Goal: Check status

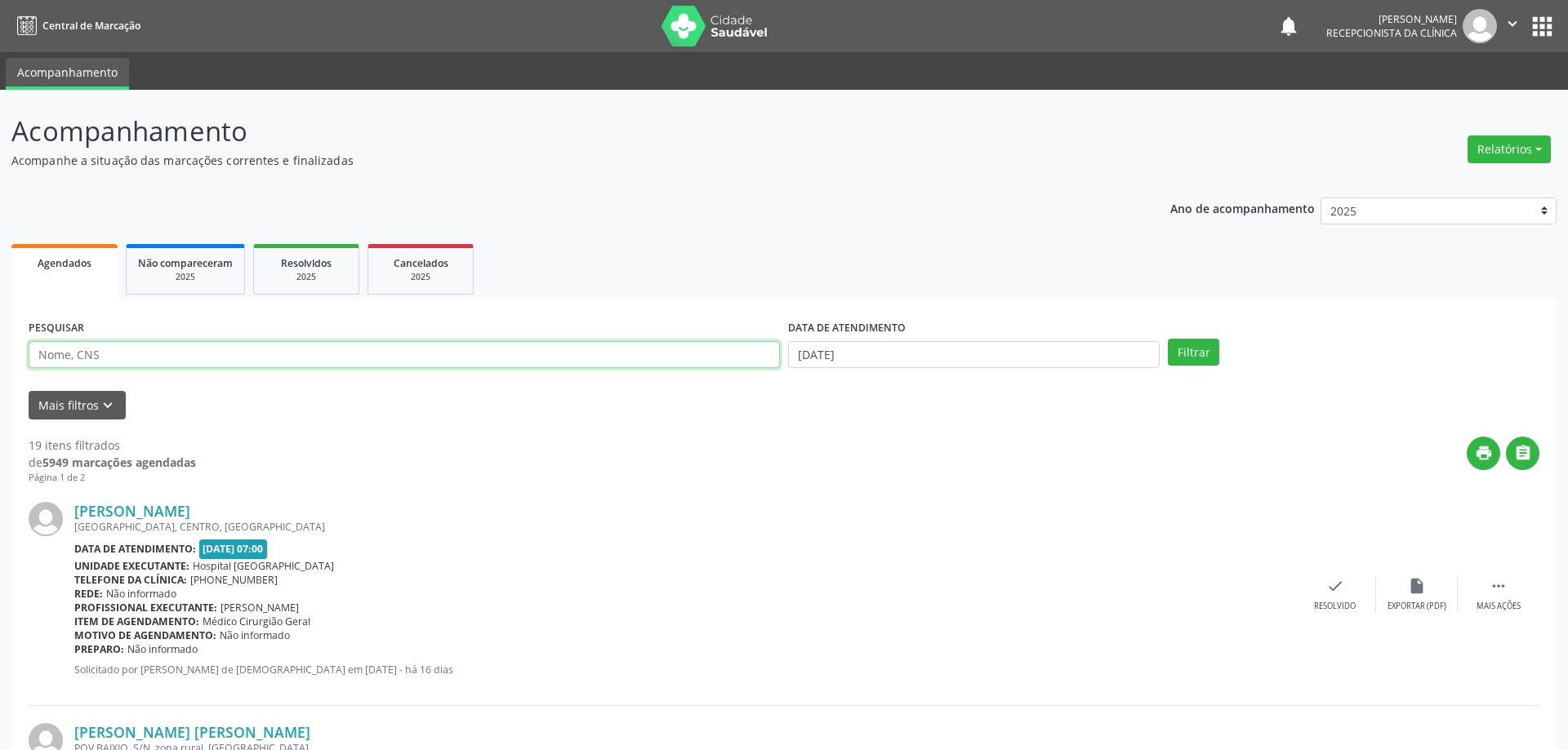
click at [235, 352] on input "text" at bounding box center [404, 354] width 751 height 28
type input "705206428829278"
drag, startPoint x: 1192, startPoint y: 338, endPoint x: 1187, endPoint y: 345, distance: 8.6
click at [1192, 341] on button "Filtrar" at bounding box center [1184, 352] width 51 height 28
click at [1341, 592] on icon "check" at bounding box center [1335, 586] width 18 height 18
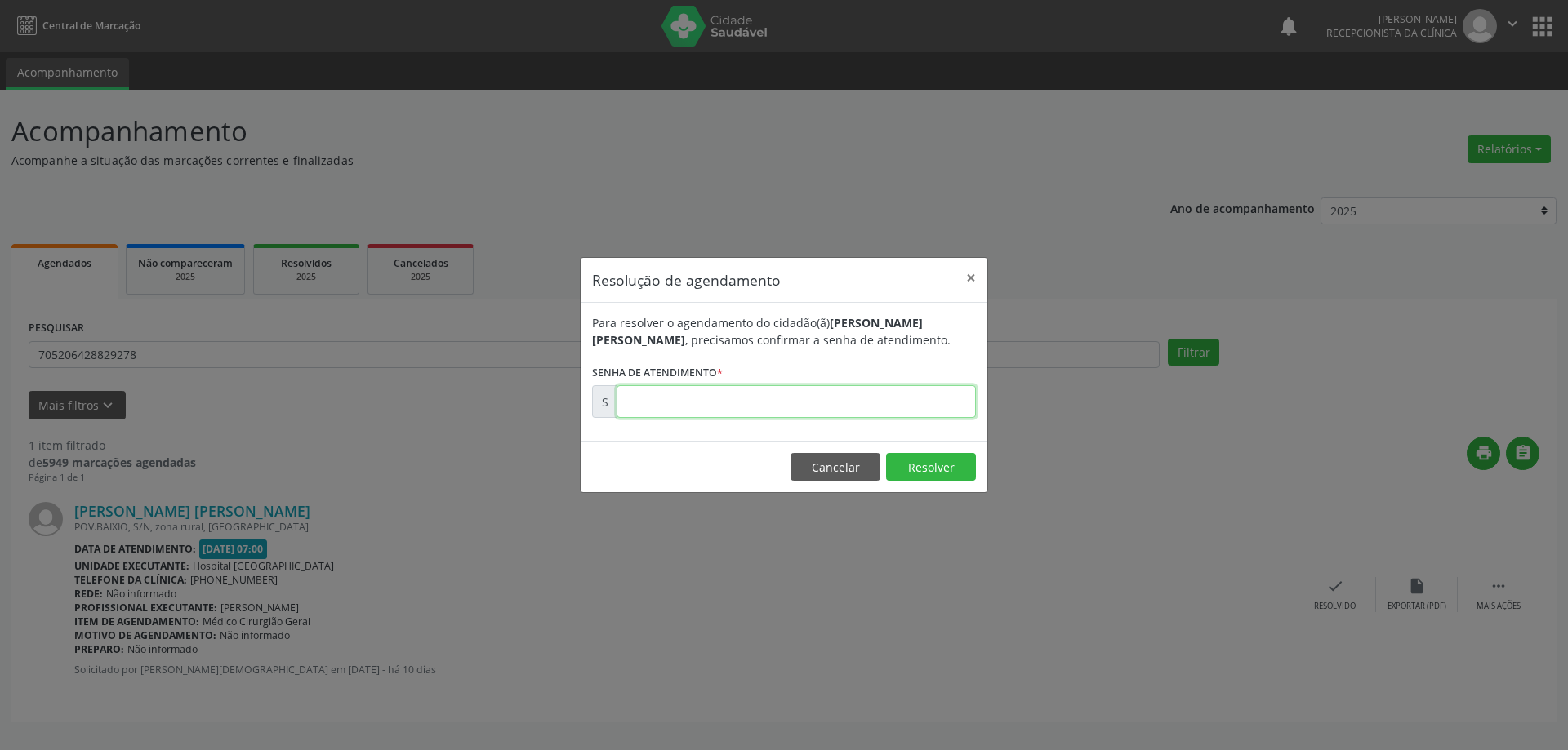
click at [932, 413] on input "text" at bounding box center [795, 401] width 359 height 32
type input "00173551"
drag, startPoint x: 947, startPoint y: 468, endPoint x: 922, endPoint y: 468, distance: 25.0
click at [941, 468] on button "Resolver" at bounding box center [930, 466] width 90 height 28
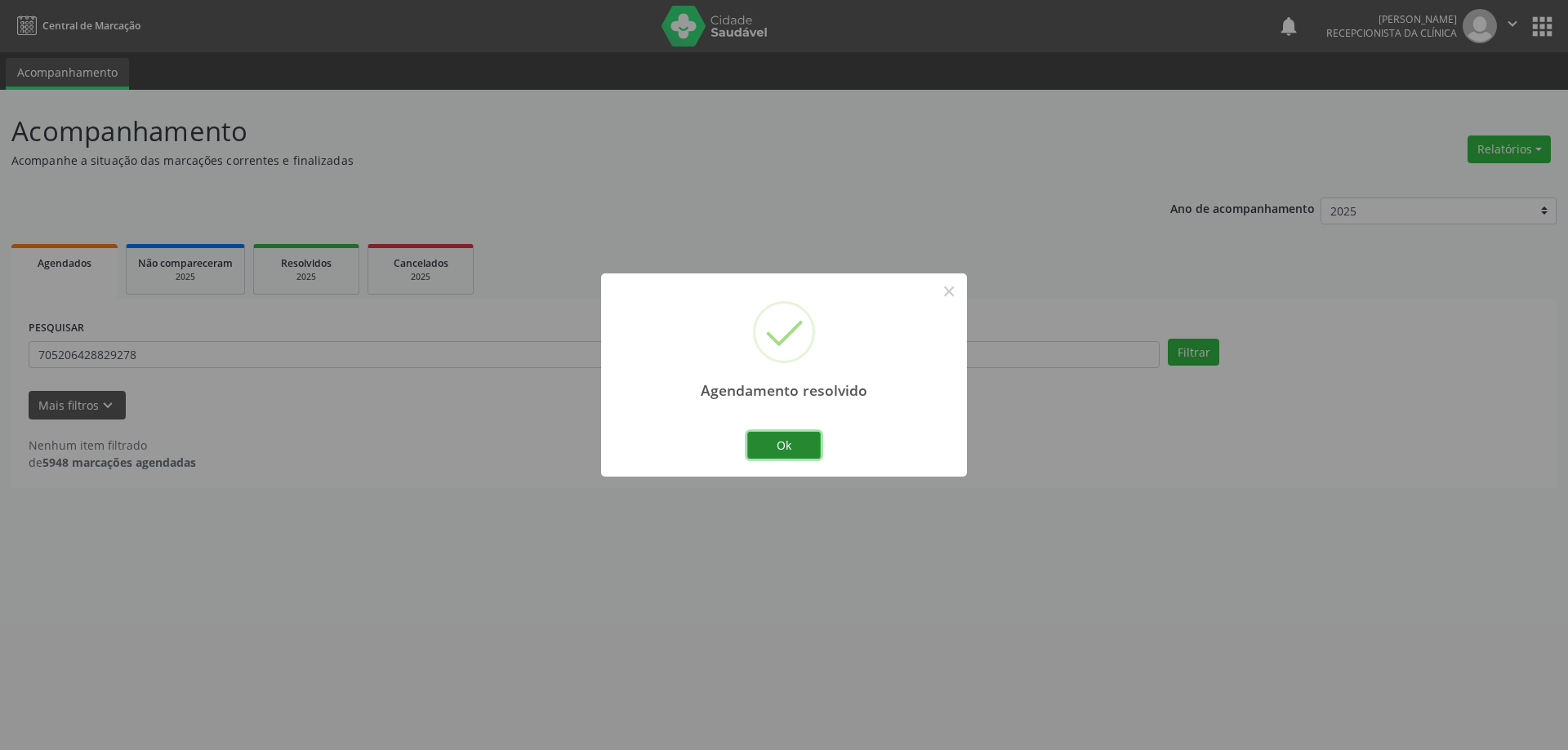
click at [769, 432] on button "Ok" at bounding box center [784, 445] width 73 height 28
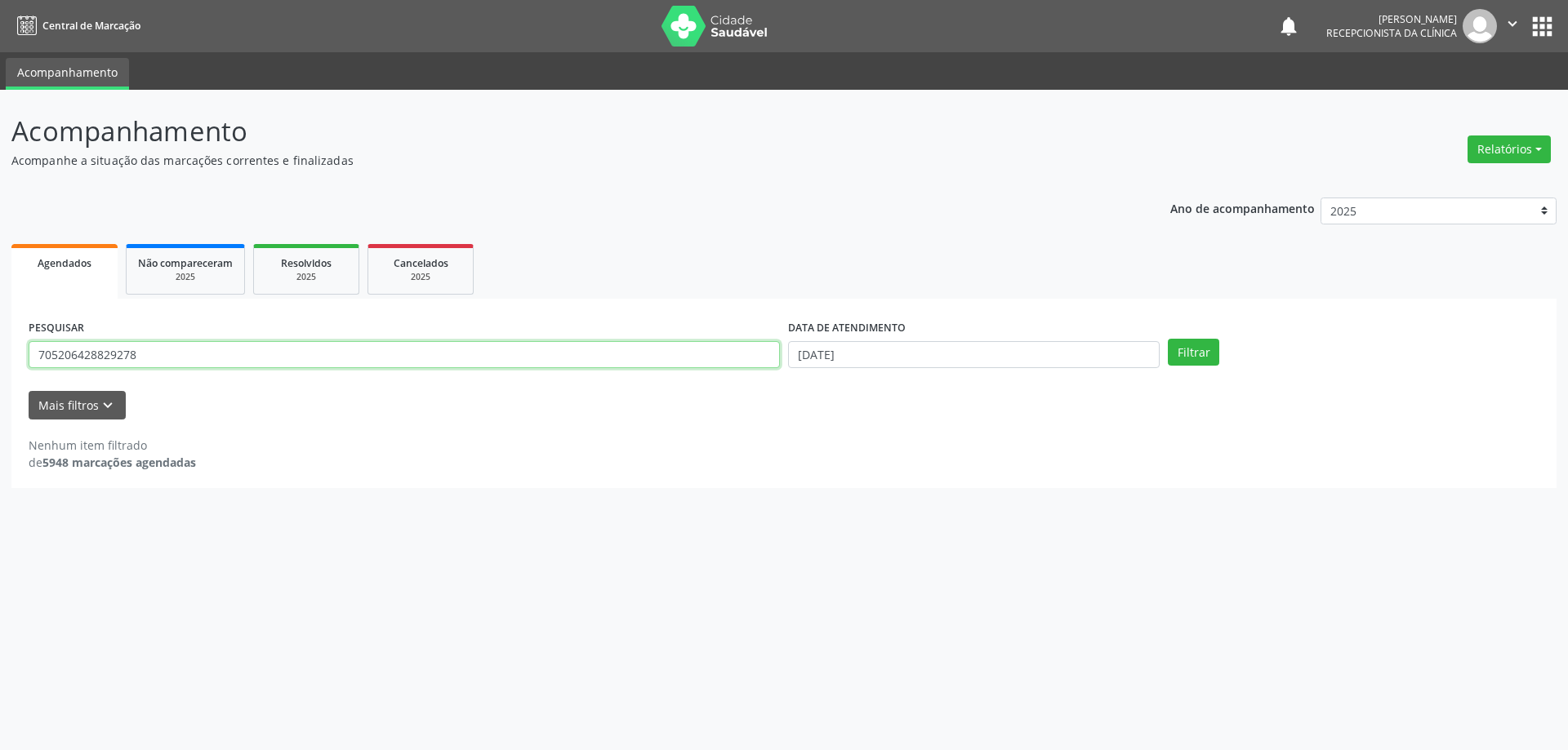
drag, startPoint x: 159, startPoint y: 366, endPoint x: 1, endPoint y: 374, distance: 158.2
click at [0, 375] on div "Acompanhamento Acompanhe a situação das marcações correntes e finalizadas Relat…" at bounding box center [784, 420] width 1568 height 661
type input "708407315525870"
click at [1207, 361] on button "Filtrar" at bounding box center [1193, 352] width 51 height 28
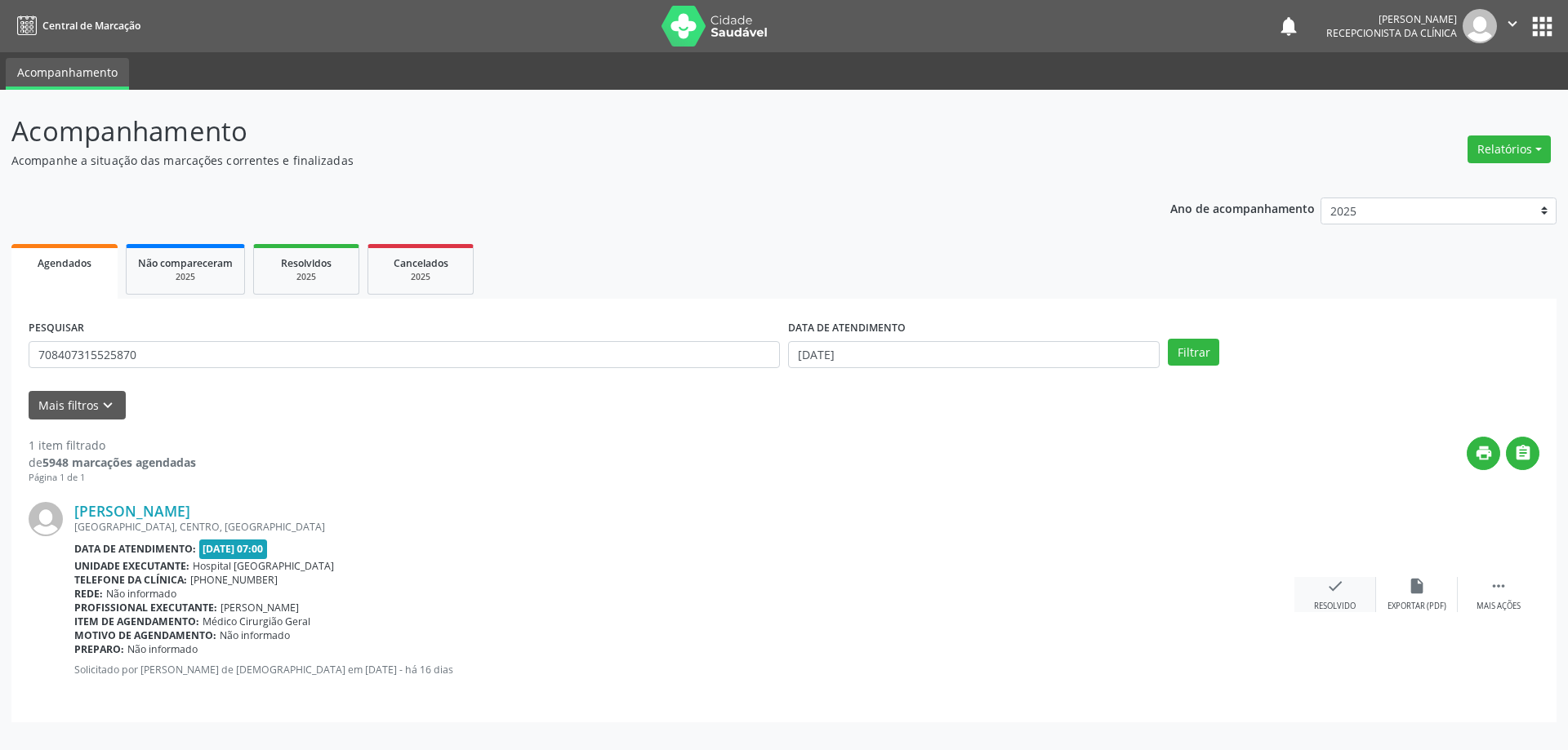
click at [1318, 586] on div "check Resolvido" at bounding box center [1334, 594] width 81 height 35
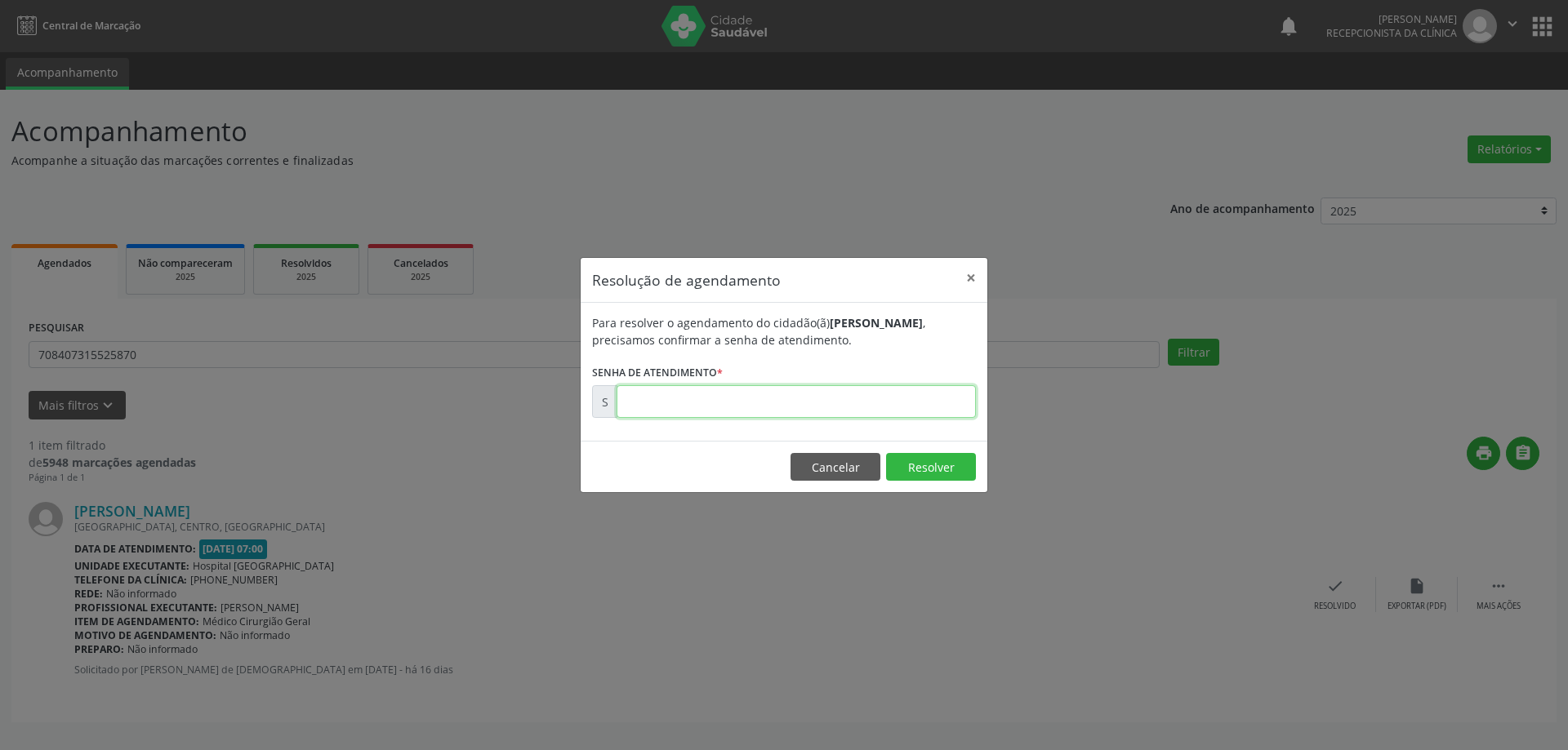
click at [737, 407] on input "text" at bounding box center [795, 401] width 359 height 32
type input "00172557"
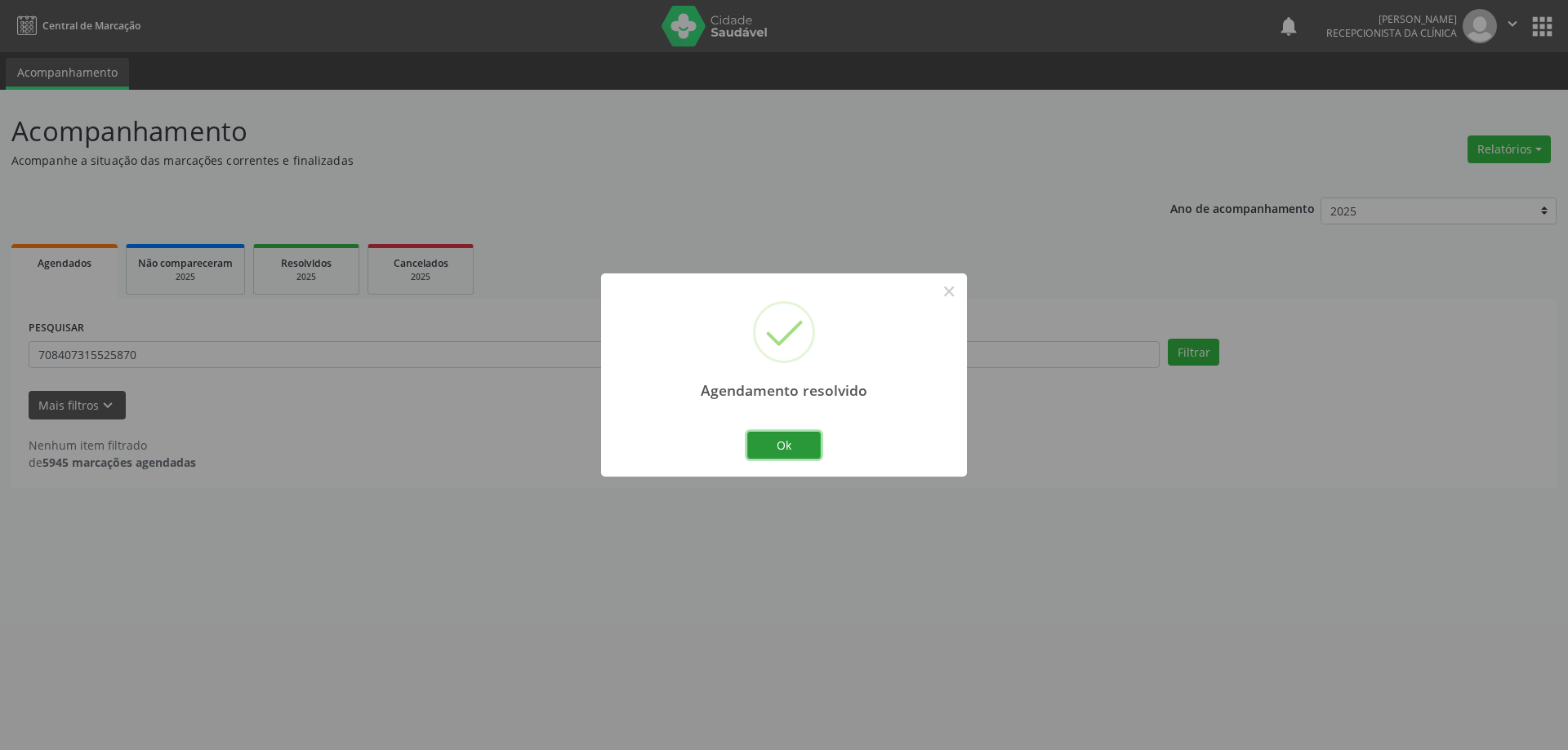
drag, startPoint x: 780, startPoint y: 456, endPoint x: 700, endPoint y: 490, distance: 86.9
click at [782, 455] on button "Ok" at bounding box center [784, 445] width 73 height 28
